Goal: Task Accomplishment & Management: Manage account settings

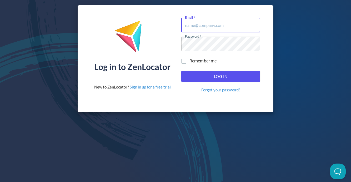
type input "[EMAIL_ADDRESS][DOMAIN_NAME]"
click at [231, 79] on span "Log In" at bounding box center [220, 76] width 67 height 7
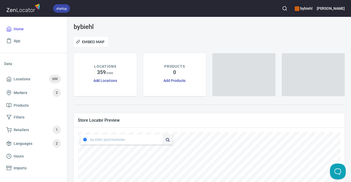
type input "[STREET_ADDRESS]"
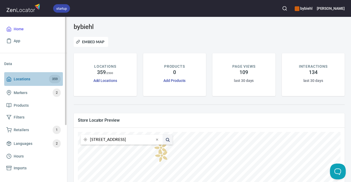
click at [28, 77] on span "Locations" at bounding box center [22, 79] width 17 height 7
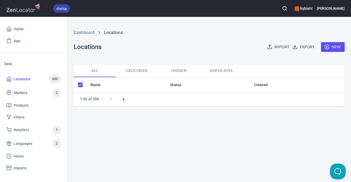
checkbox input "false"
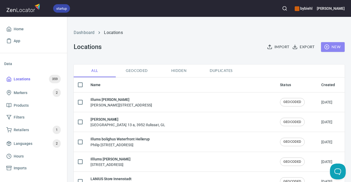
click at [334, 49] on span "New" at bounding box center [332, 47] width 15 height 7
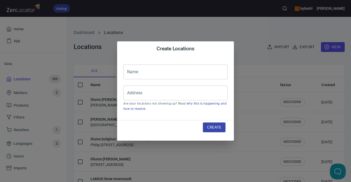
click at [145, 72] on input "text" at bounding box center [175, 71] width 104 height 15
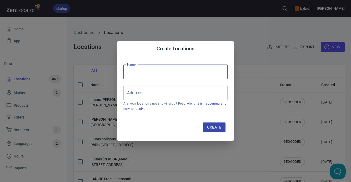
paste input "[PERSON_NAME], sølv & [PERSON_NAME]"
type input "[PERSON_NAME], sølv & [PERSON_NAME]"
click at [168, 89] on input "Address" at bounding box center [172, 93] width 92 height 10
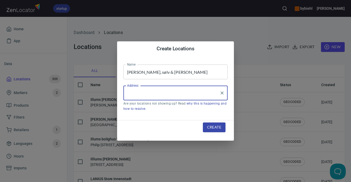
paste input "[STREET_ADDRESS]"
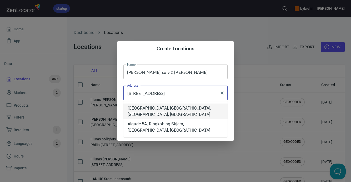
click at [201, 108] on li "[GEOGRAPHIC_DATA], [GEOGRAPHIC_DATA], [GEOGRAPHIC_DATA], [GEOGRAPHIC_DATA]" at bounding box center [175, 111] width 104 height 16
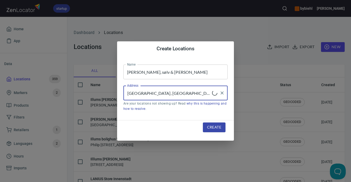
type input "[GEOGRAPHIC_DATA], [GEOGRAPHIC_DATA], [GEOGRAPHIC_DATA], [GEOGRAPHIC_DATA]"
click at [212, 129] on span "Create" at bounding box center [214, 127] width 14 height 7
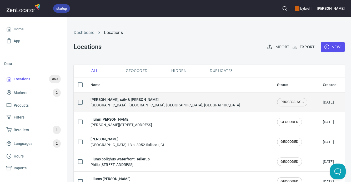
click at [200, 104] on div "Iris - Guld, sølv & ure Algade 5A, [GEOGRAPHIC_DATA], [GEOGRAPHIC_DATA], [GEOGR…" at bounding box center [179, 102] width 178 height 11
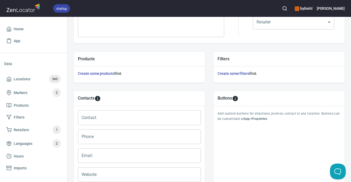
scroll to position [156, 0]
click at [129, 153] on input "Email" at bounding box center [139, 155] width 123 height 15
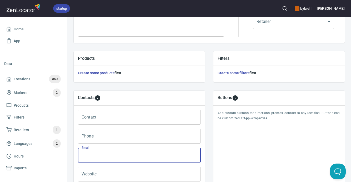
paste input "[EMAIL_ADDRESS][DOMAIN_NAME]"
type input "[EMAIL_ADDRESS][DOMAIN_NAME]"
click at [133, 137] on input "Phone" at bounding box center [139, 136] width 123 height 15
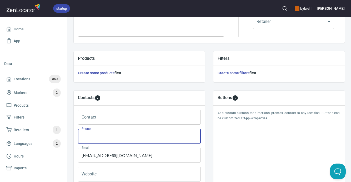
paste input "40502073"
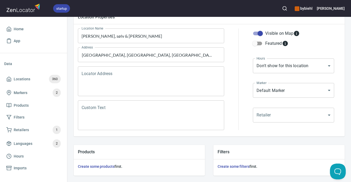
scroll to position [210, 0]
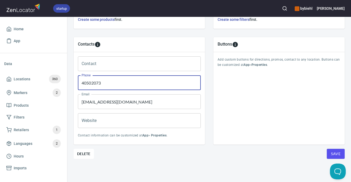
type input "40502073"
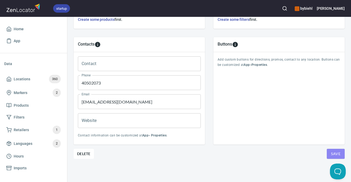
click at [331, 153] on span "Save" at bounding box center [335, 153] width 9 height 7
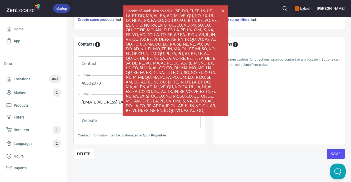
click at [106, 82] on input "40502073" at bounding box center [139, 82] width 123 height 15
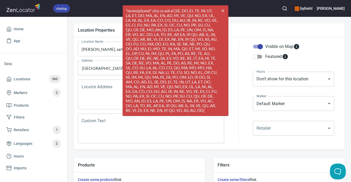
scroll to position [0, 0]
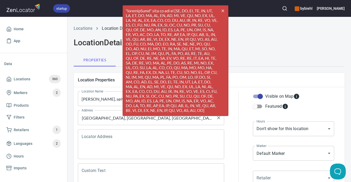
click at [106, 120] on input "[GEOGRAPHIC_DATA], [GEOGRAPHIC_DATA], [GEOGRAPHIC_DATA], [GEOGRAPHIC_DATA]" at bounding box center [147, 118] width 134 height 10
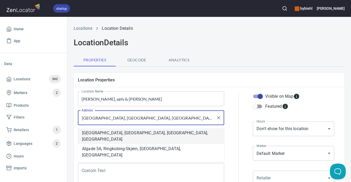
click at [238, 118] on div at bounding box center [238, 142] width 22 height 108
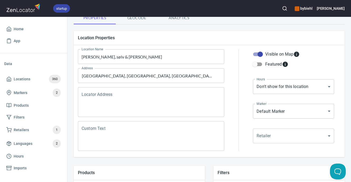
scroll to position [47, 0]
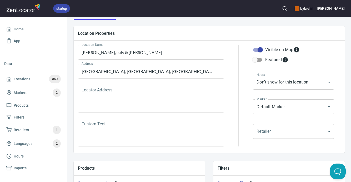
click at [140, 104] on textarea "Locator Address" at bounding box center [151, 98] width 139 height 20
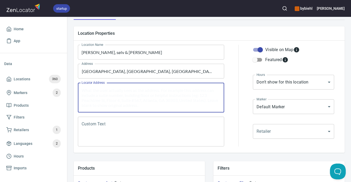
type textarea "v"
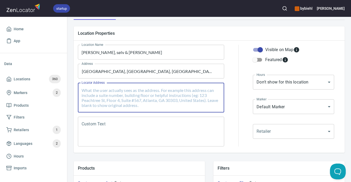
paste textarea "[STREET_ADDRESS]"
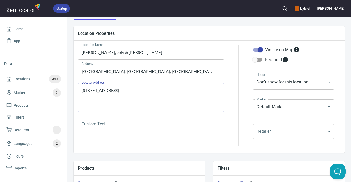
type textarea "[STREET_ADDRESS]"
click at [243, 107] on div at bounding box center [238, 96] width 22 height 108
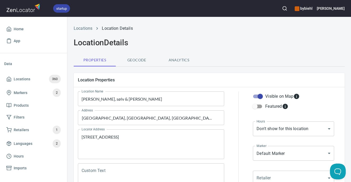
scroll to position [1, 0]
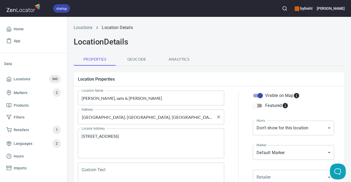
click at [141, 115] on input "[GEOGRAPHIC_DATA], [GEOGRAPHIC_DATA], [GEOGRAPHIC_DATA], [GEOGRAPHIC_DATA]" at bounding box center [147, 117] width 134 height 10
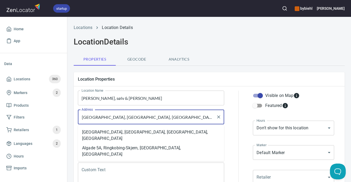
click at [130, 117] on input "[GEOGRAPHIC_DATA], [GEOGRAPHIC_DATA], [GEOGRAPHIC_DATA], [GEOGRAPHIC_DATA]" at bounding box center [147, 117] width 134 height 10
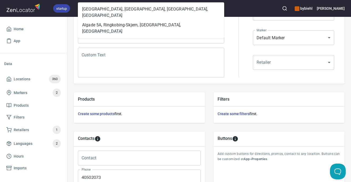
scroll to position [210, 0]
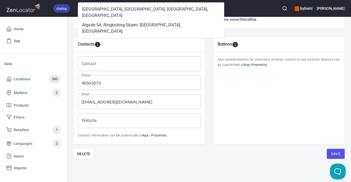
click at [339, 152] on span "Save" at bounding box center [335, 153] width 9 height 7
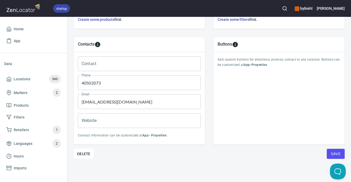
click at [208, 137] on div "Contacts Contact Contact Phone 40502073 Phone Email irishalilovic@outlook.dk Em…" at bounding box center [139, 91] width 140 height 116
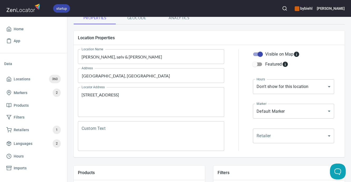
scroll to position [39, 0]
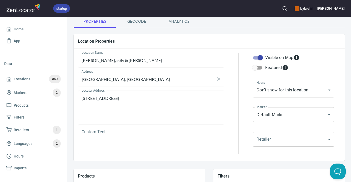
click at [136, 77] on input "Algade 5A, Ringkøbing, Denmark" at bounding box center [147, 79] width 134 height 10
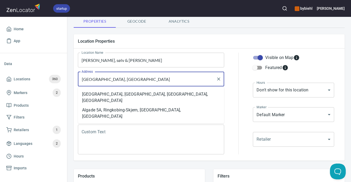
click at [136, 77] on input "Algade 5A, Ringkøbing, Denmark" at bounding box center [147, 79] width 134 height 10
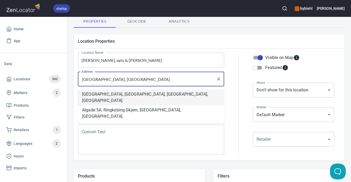
type input "Algade 5A, Ringkøbing, DK"
click at [244, 117] on div at bounding box center [238, 103] width 22 height 108
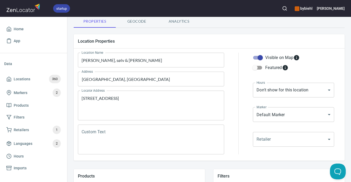
scroll to position [210, 0]
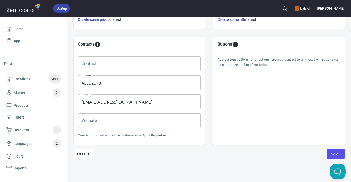
click at [329, 157] on button "Save" at bounding box center [336, 154] width 18 height 10
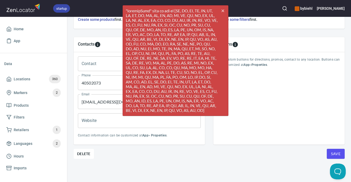
click at [218, 156] on div "Delete Save" at bounding box center [209, 154] width 271 height 10
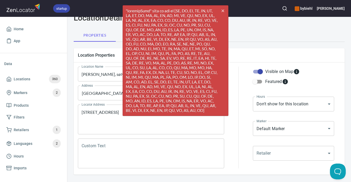
scroll to position [0, 0]
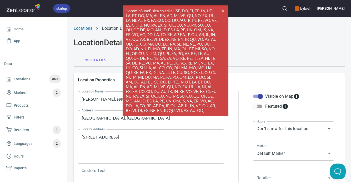
click at [84, 29] on link "Locations" at bounding box center [83, 28] width 19 height 5
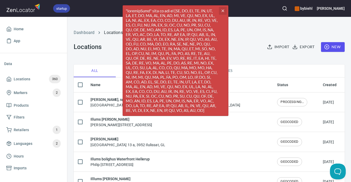
click at [224, 12] on icon "button" at bounding box center [222, 10] width 3 height 3
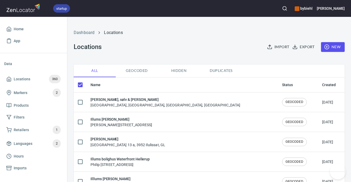
checkbox input "false"
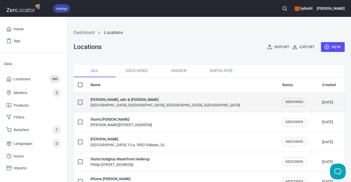
click at [213, 102] on div "Iris - Guld, sølv & ure Algade 5A, [GEOGRAPHIC_DATA], [GEOGRAPHIC_DATA], [GEOGR…" at bounding box center [181, 102] width 183 height 11
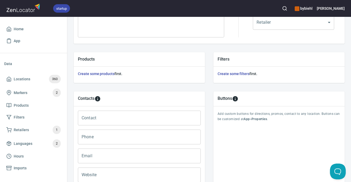
scroll to position [180, 0]
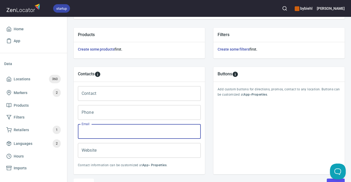
click at [109, 134] on input "Email" at bounding box center [139, 131] width 123 height 15
paste input "[EMAIL_ADDRESS][DOMAIN_NAME]"
type input "[EMAIL_ADDRESS][DOMAIN_NAME]"
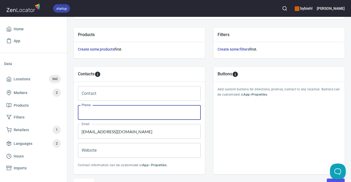
click at [149, 111] on input "Phone" at bounding box center [139, 112] width 123 height 15
paste input "40502073"
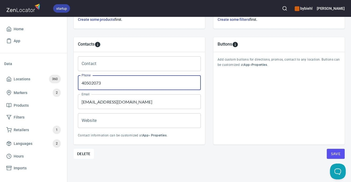
type input "40502073"
click at [339, 154] on span "Save" at bounding box center [335, 153] width 9 height 7
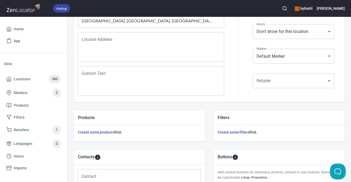
scroll to position [93, 0]
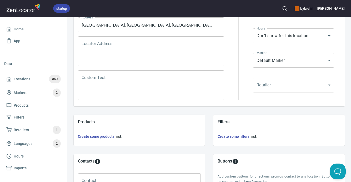
click at [160, 58] on textarea "Locator Address" at bounding box center [151, 51] width 139 height 20
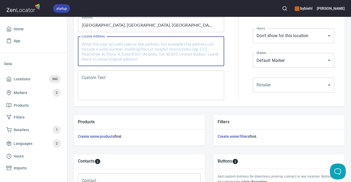
paste textarea "[STREET_ADDRESS]"
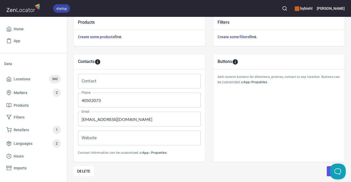
scroll to position [210, 0]
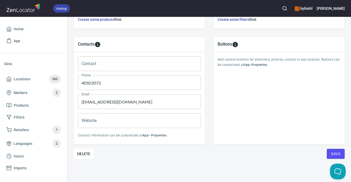
type textarea "[STREET_ADDRESS]"
click at [330, 154] on button "Save" at bounding box center [336, 154] width 18 height 10
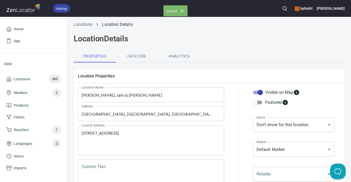
scroll to position [0, 0]
